Goal: Go to known website: Access a specific website the user already knows

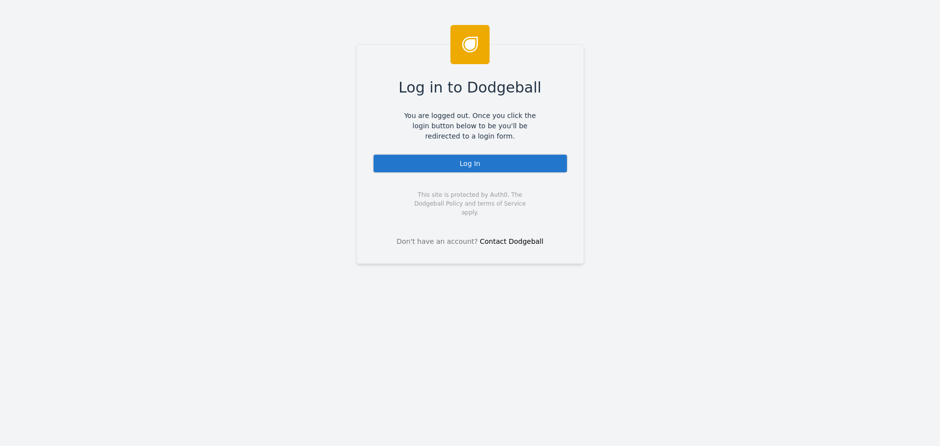
click at [455, 160] on div "Log In" at bounding box center [470, 164] width 195 height 20
